Goal: Find specific page/section: Find specific page/section

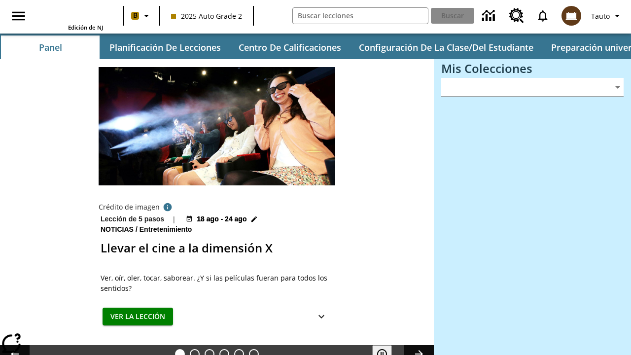
type input "-1"
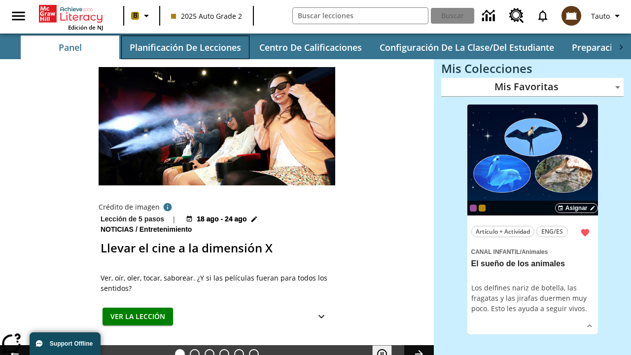
click at [185, 47] on button "Planificación de lecciones" at bounding box center [185, 48] width 128 height 24
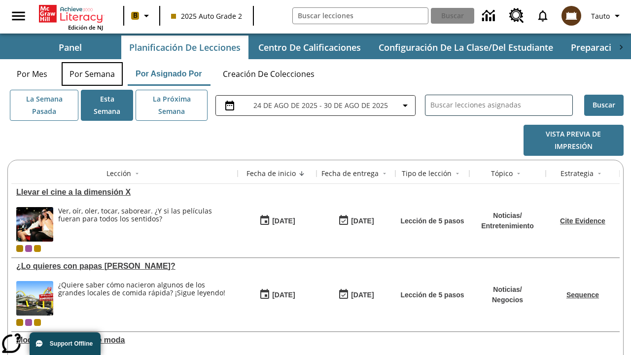
click at [92, 74] on button "Por semana" at bounding box center [92, 74] width 61 height 24
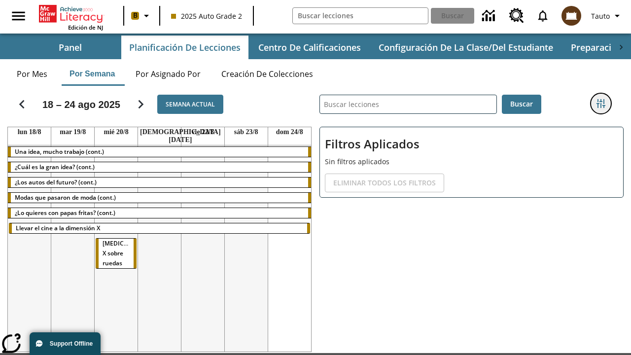
click at [601, 104] on icon "Menú lateral de filtros" at bounding box center [601, 103] width 9 height 9
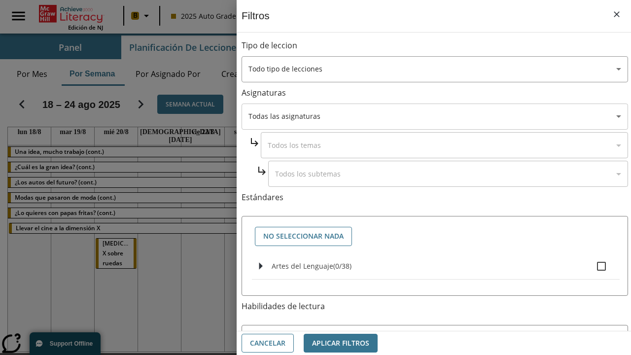
click at [435, 116] on body "Saltar al contenido principal Edición de NJ B 2025 Auto Grade 2 Buscar 0 Tauto …" at bounding box center [315, 208] width 631 height 417
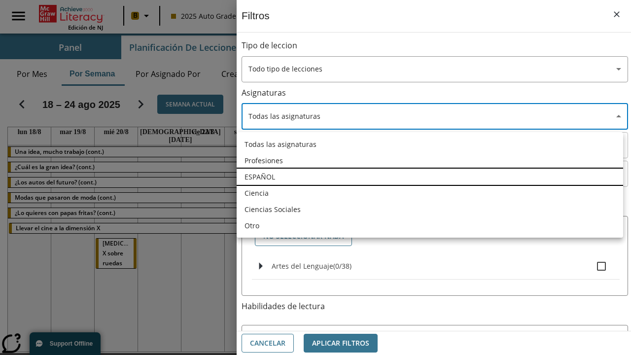
click at [430, 177] on li "ESPAÑOL" at bounding box center [430, 177] width 387 height 16
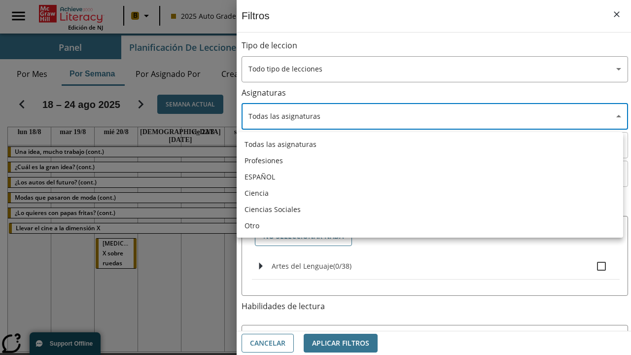
type input "1"
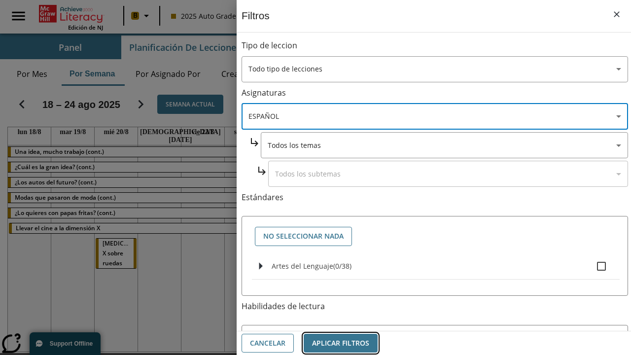
click at [341, 343] on button "Aplicar Filtros" at bounding box center [341, 343] width 74 height 19
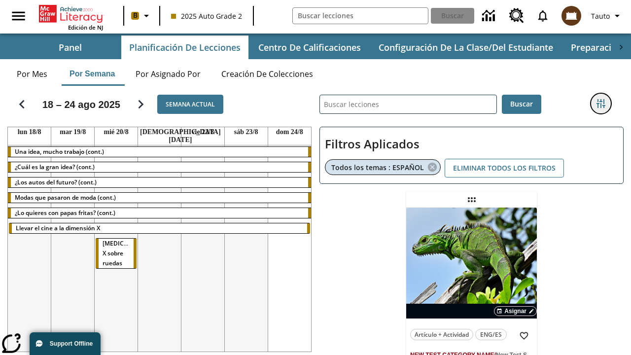
click at [601, 104] on icon "Menú lateral de filtros" at bounding box center [601, 103] width 9 height 9
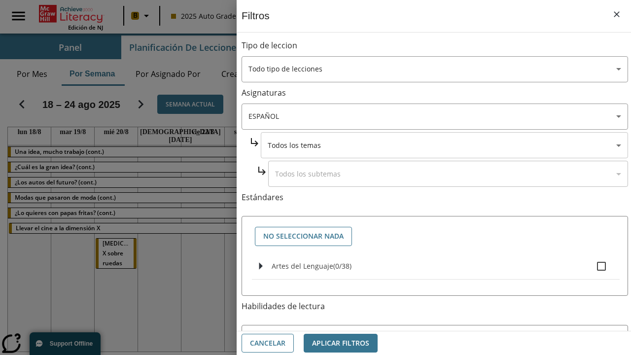
click at [444, 145] on body "Saltar al contenido principal Edición de NJ B 2025 Auto Grade 2 Buscar 0 Tauto …" at bounding box center [315, 255] width 631 height 510
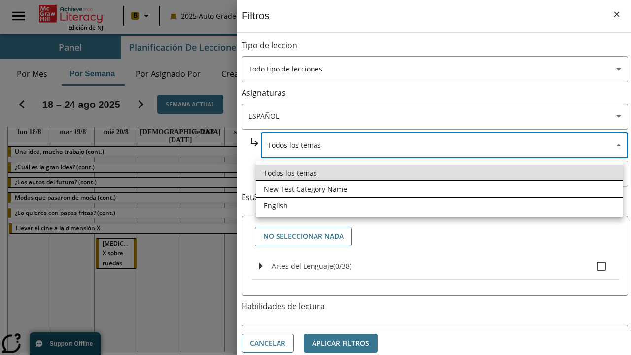
click at [439, 189] on li "New Test Category Name" at bounding box center [439, 189] width 367 height 16
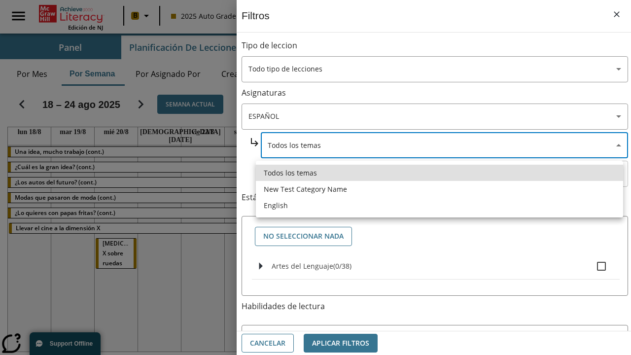
type input "265"
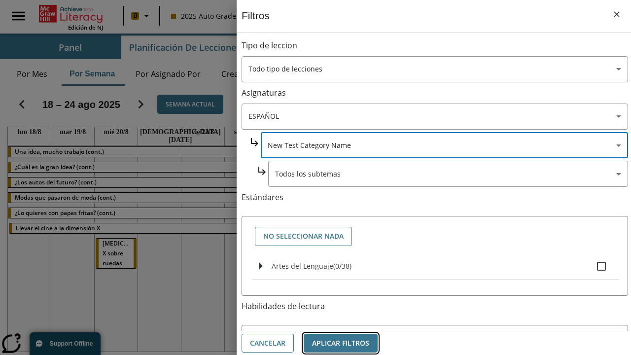
click at [341, 343] on button "Aplicar Filtros" at bounding box center [341, 343] width 74 height 19
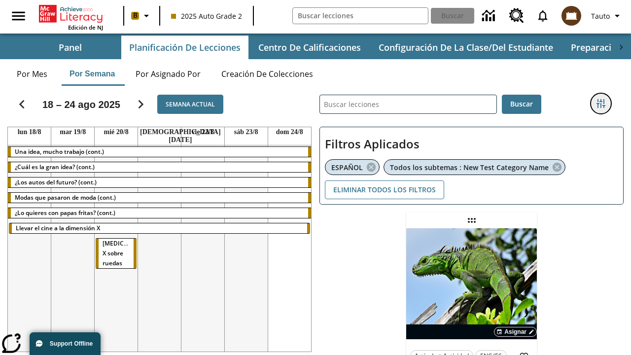
click at [601, 104] on icon "Menú lateral de filtros" at bounding box center [601, 103] width 9 height 9
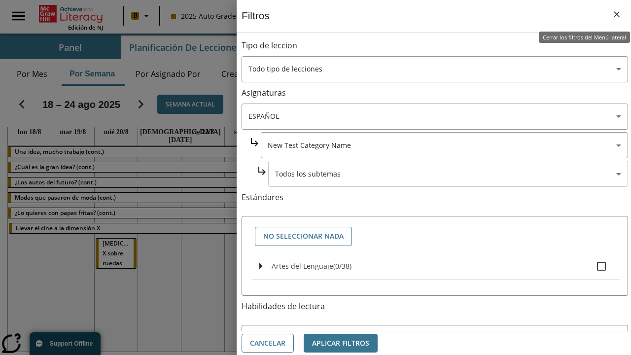
click at [448, 174] on body "Saltar al contenido principal Edición de NJ B 2025 Auto Grade 2 Buscar 0 Tauto …" at bounding box center [315, 265] width 631 height 531
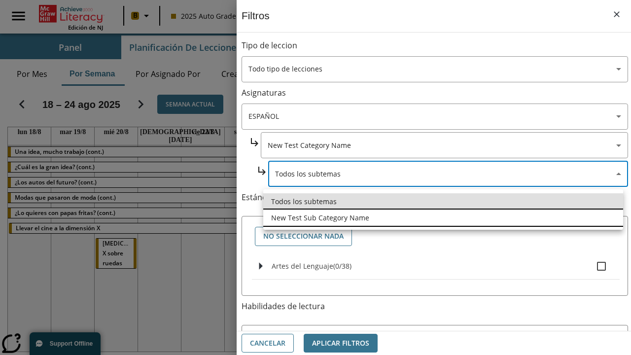
click at [443, 218] on li "New Test Sub Category Name" at bounding box center [443, 218] width 360 height 16
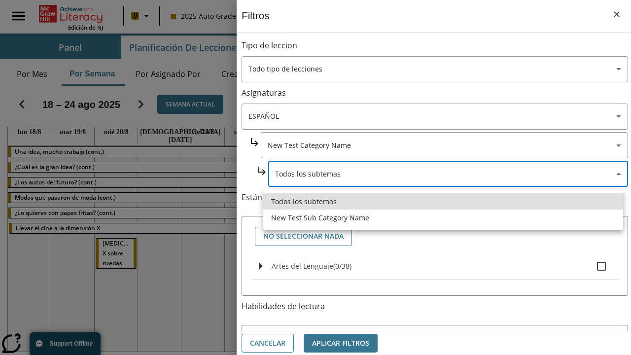
type input "2232"
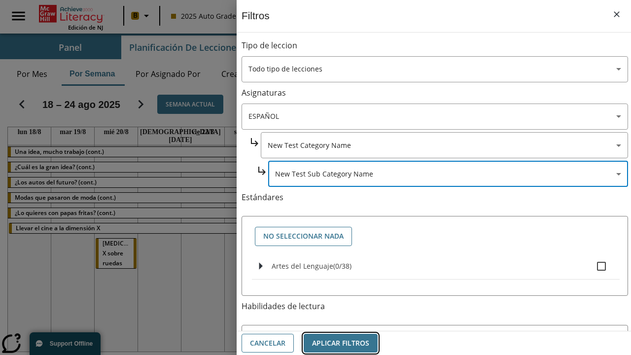
click at [341, 343] on button "Aplicar Filtros" at bounding box center [341, 343] width 74 height 19
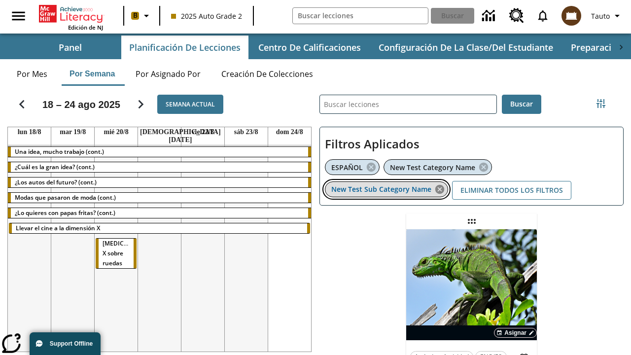
click at [440, 189] on icon "Eliminar New Test Sub Category Name el ítem seleccionado del filtro" at bounding box center [440, 189] width 11 height 11
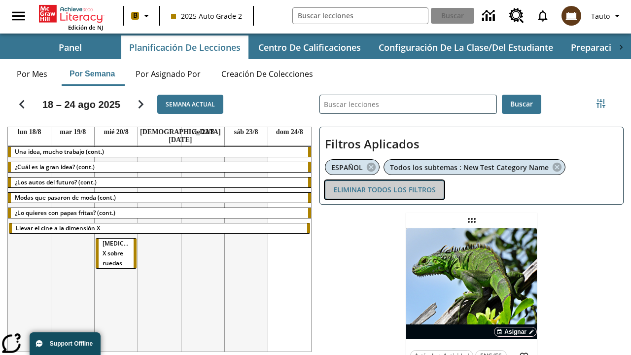
click at [385, 189] on button "Eliminar todos los filtros" at bounding box center [384, 190] width 119 height 19
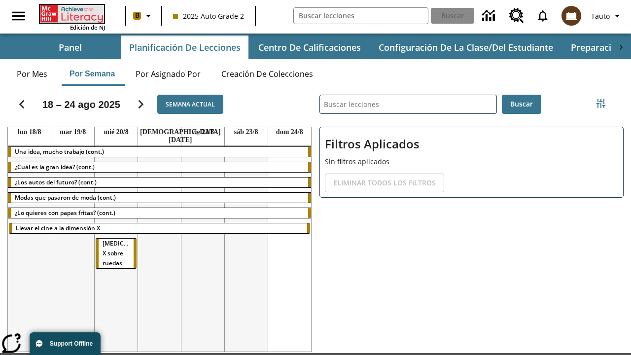
click at [71, 13] on icon "Portada" at bounding box center [73, 14] width 66 height 18
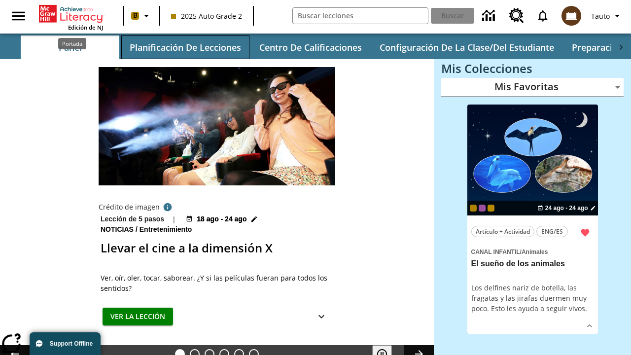
click at [185, 47] on button "Planificación de lecciones" at bounding box center [185, 48] width 128 height 24
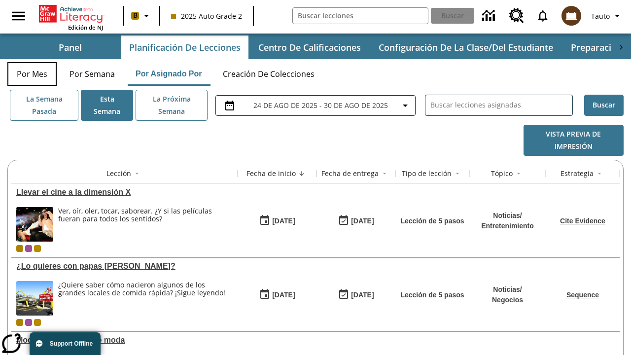
click at [32, 74] on button "Por mes" at bounding box center [31, 74] width 49 height 24
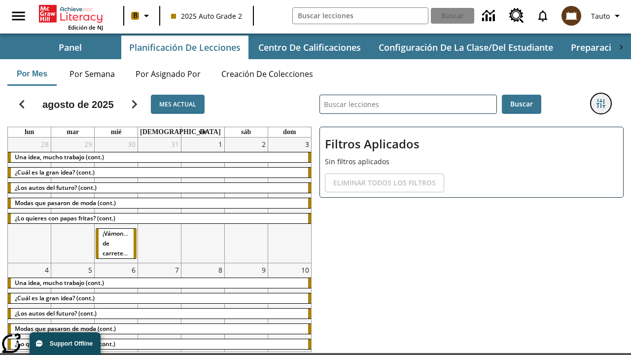
click at [601, 104] on icon "Menú lateral de filtros" at bounding box center [601, 103] width 9 height 9
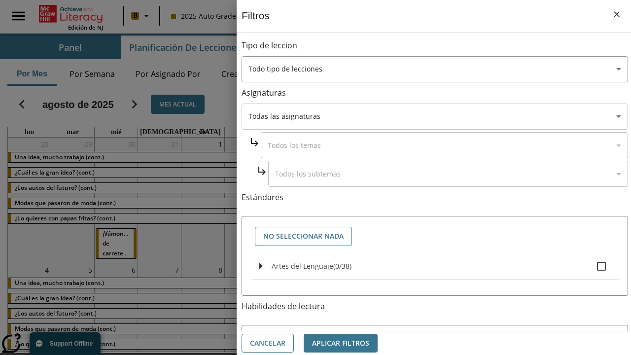
click at [435, 116] on body "Saltar al contenido principal Edición de NJ B 2025 Auto Grade 2 Buscar 0 Tauto …" at bounding box center [315, 208] width 631 height 417
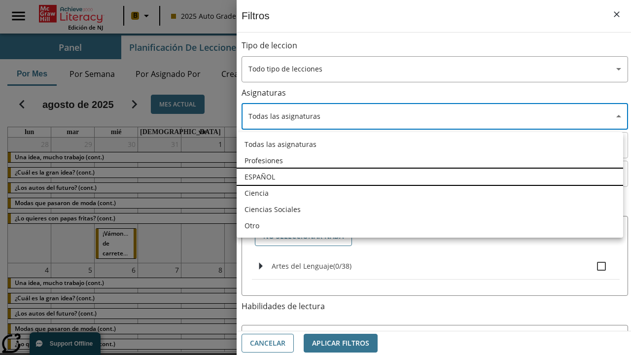
click at [430, 177] on li "ESPAÑOL" at bounding box center [430, 177] width 387 height 16
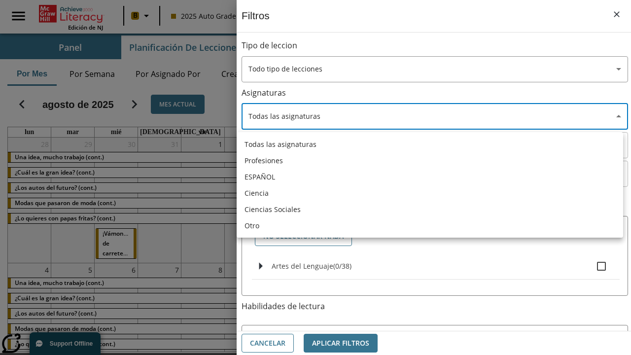
type input "1"
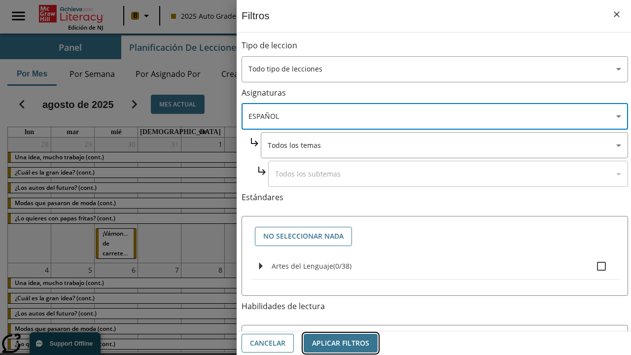
click at [341, 343] on button "Aplicar Filtros" at bounding box center [341, 343] width 74 height 19
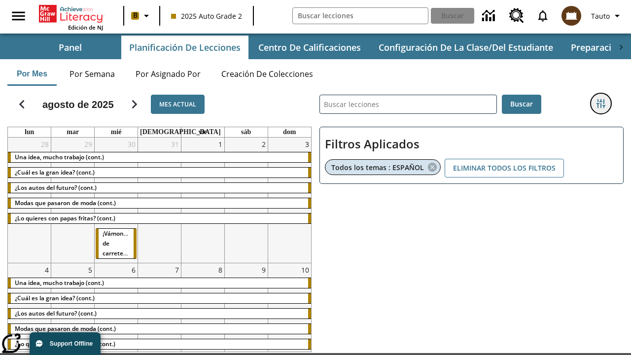
click at [601, 104] on icon "Menú lateral de filtros" at bounding box center [601, 103] width 9 height 9
